Goal: Task Accomplishment & Management: Complete application form

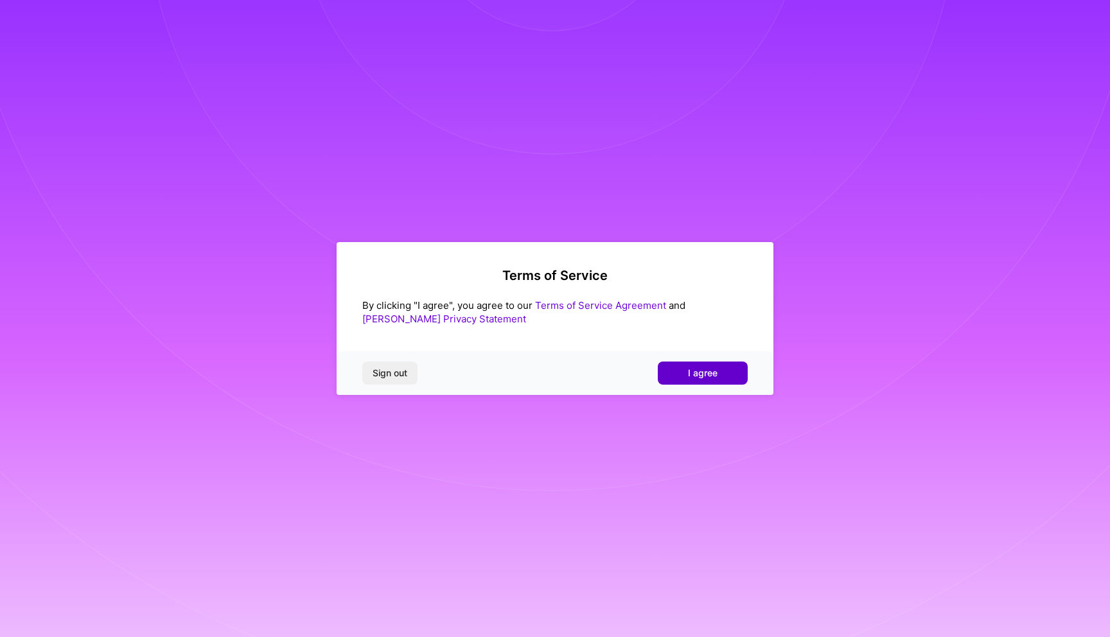
click at [701, 362] on button "I agree" at bounding box center [703, 373] width 90 height 23
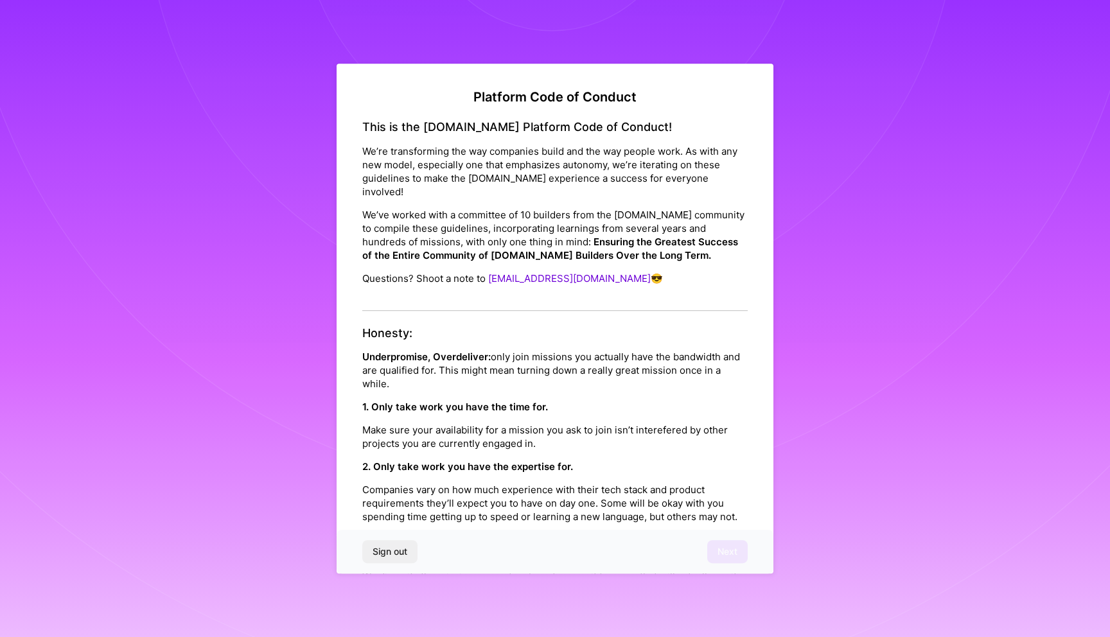
scroll to position [1245, 0]
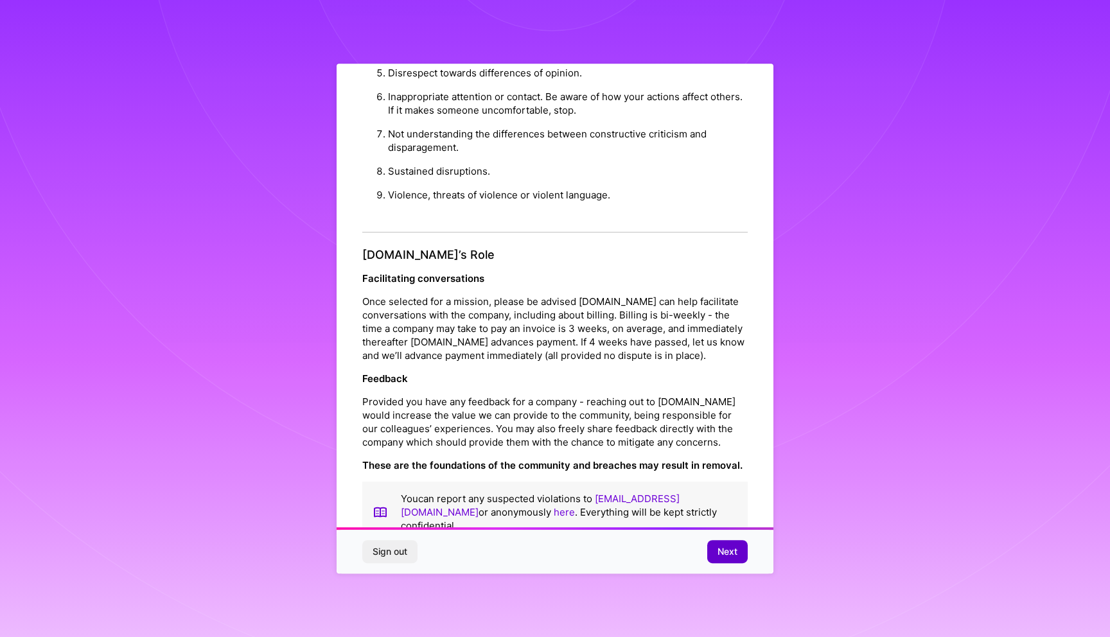
click at [736, 552] on span "Next" at bounding box center [727, 551] width 20 height 13
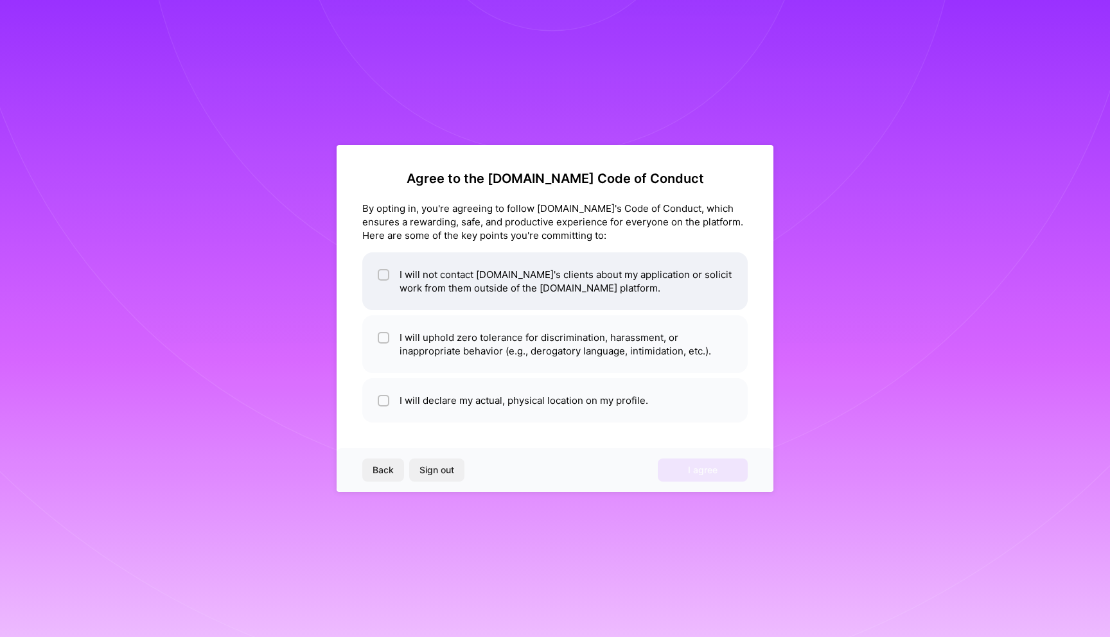
click at [379, 272] on div at bounding box center [384, 275] width 12 height 12
checkbox input "true"
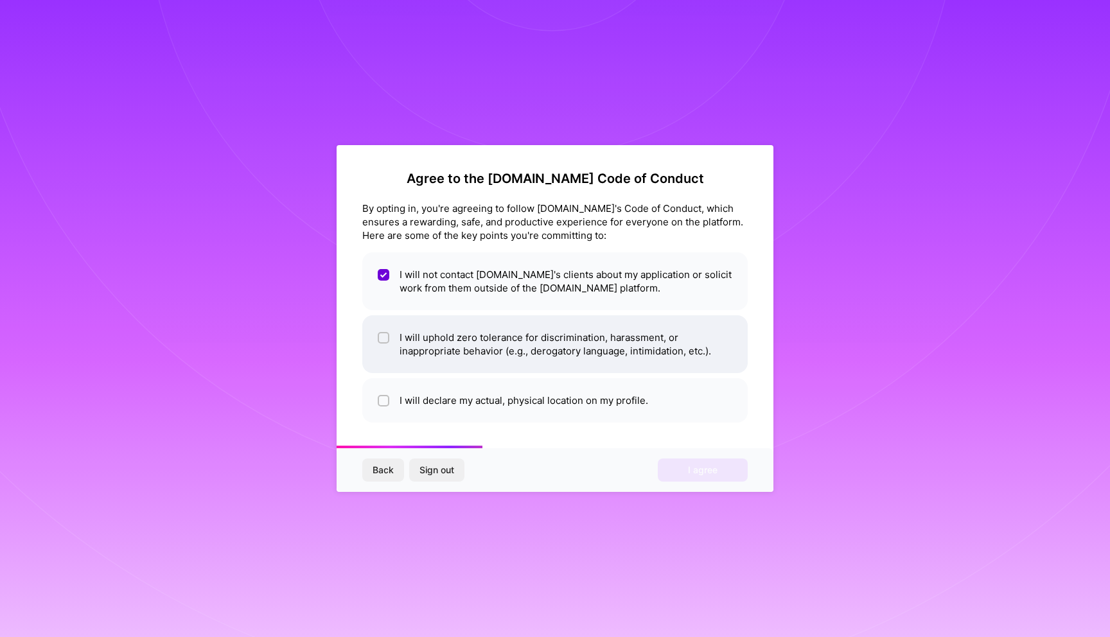
click at [380, 340] on input "checkbox" at bounding box center [384, 338] width 9 height 9
checkbox input "true"
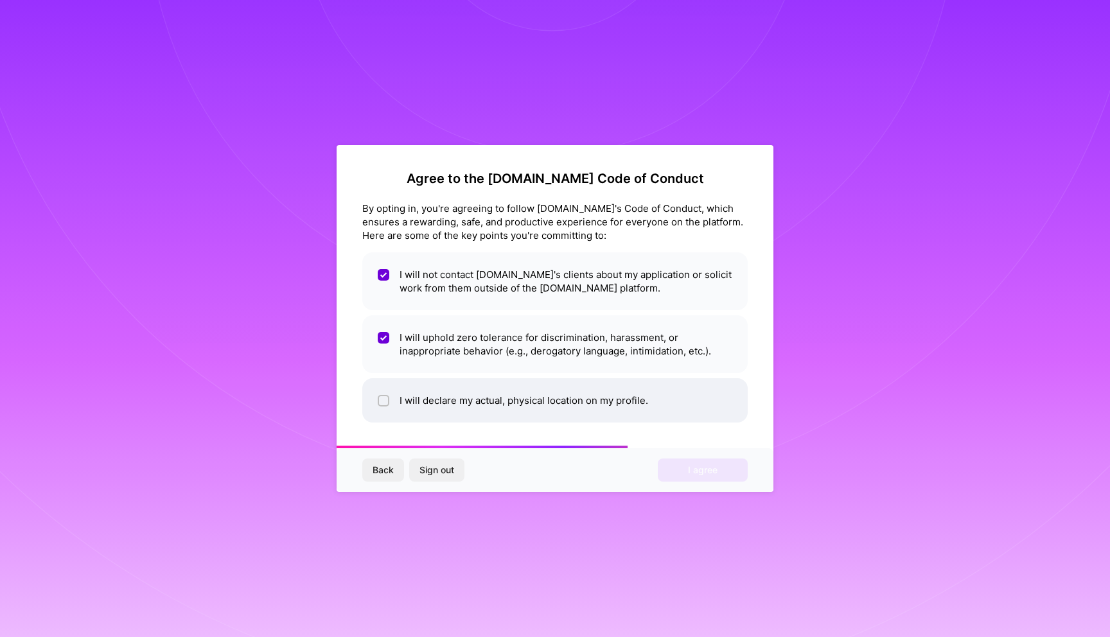
click at [381, 394] on span at bounding box center [384, 400] width 12 height 13
checkbox input "true"
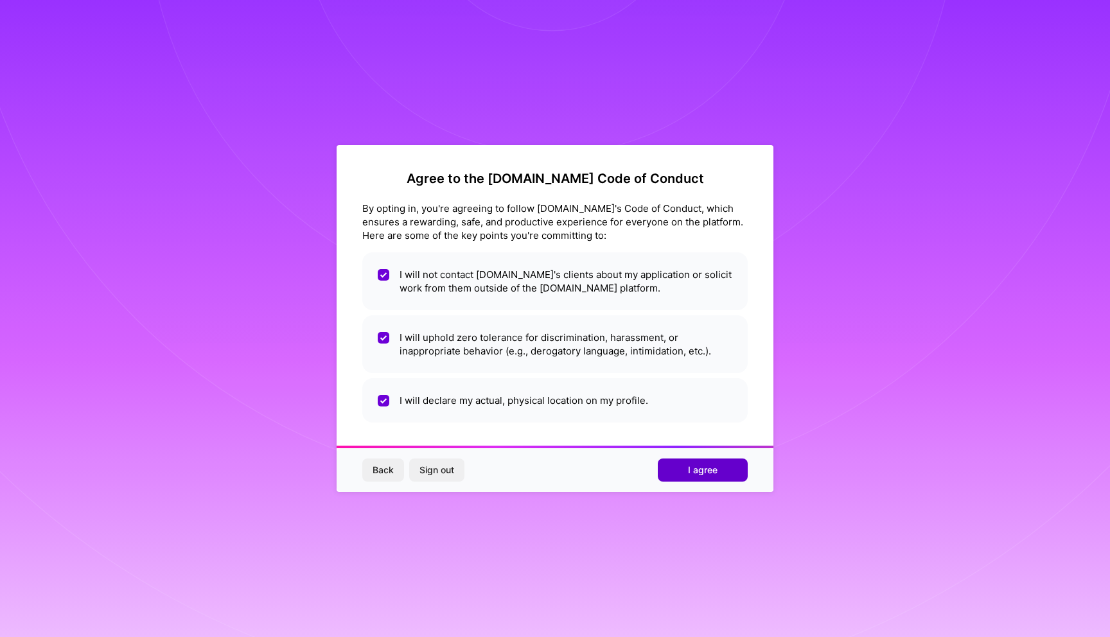
click at [679, 469] on button "I agree" at bounding box center [703, 470] width 90 height 23
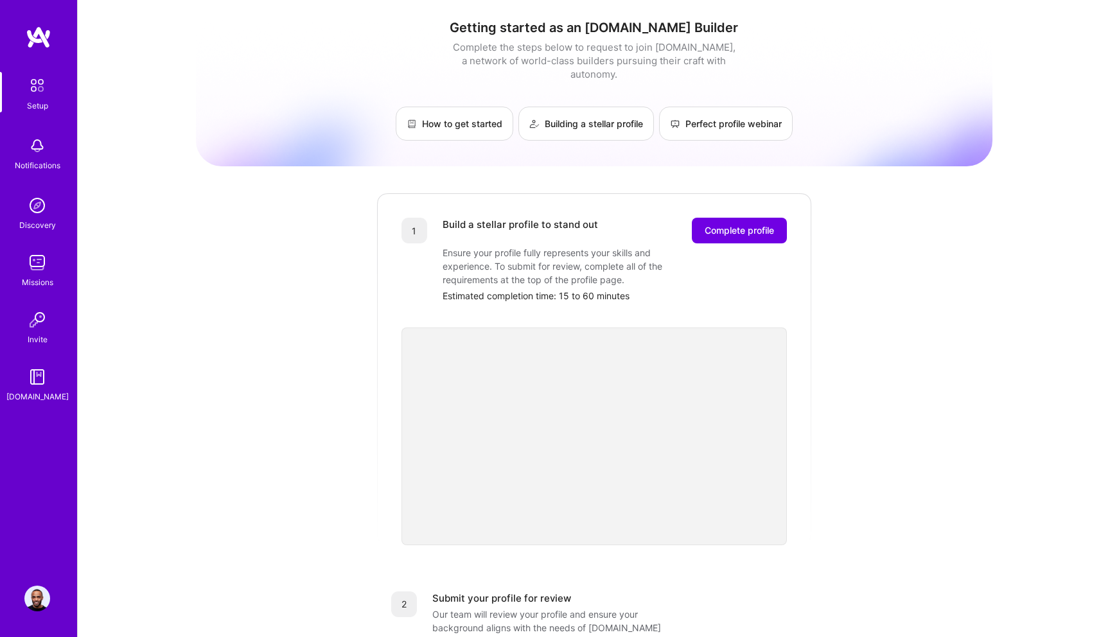
click at [37, 208] on img at bounding box center [37, 206] width 26 height 26
